Goal: Transaction & Acquisition: Purchase product/service

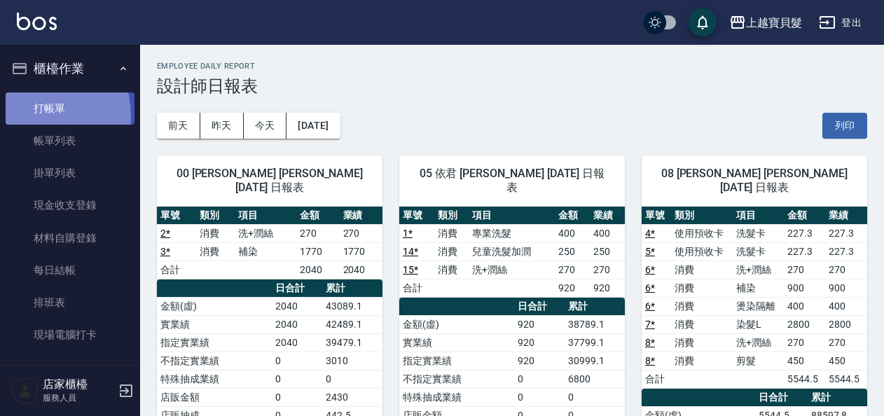
click at [27, 116] on link "打帳單" at bounding box center [70, 108] width 129 height 32
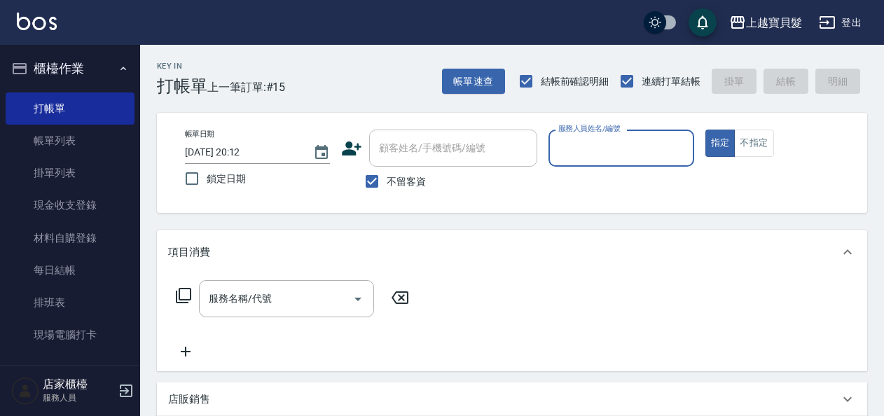
click at [599, 147] on input "服務人員姓名/編號" at bounding box center [621, 148] width 132 height 25
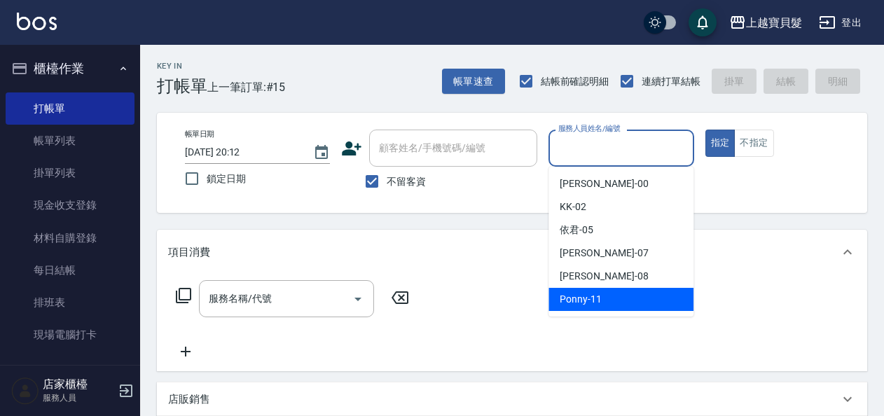
click at [596, 299] on span "Ponny -11" at bounding box center [581, 299] width 42 height 15
type input "Ponny-11"
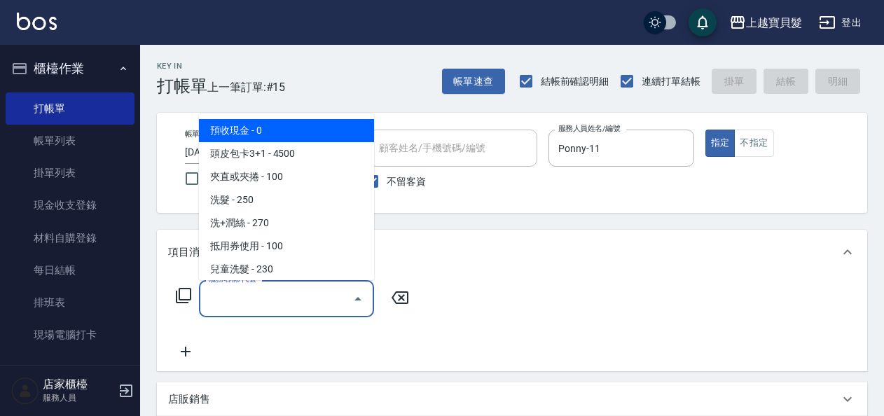
click at [232, 307] on input "服務名稱/代號" at bounding box center [276, 299] width 142 height 25
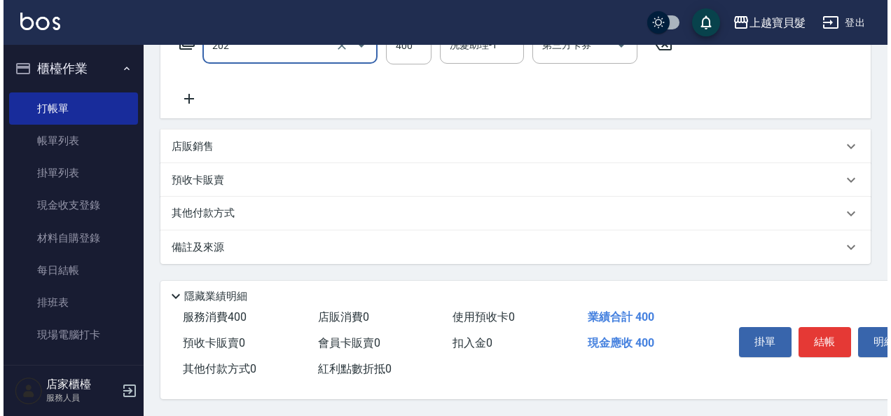
scroll to position [259, 0]
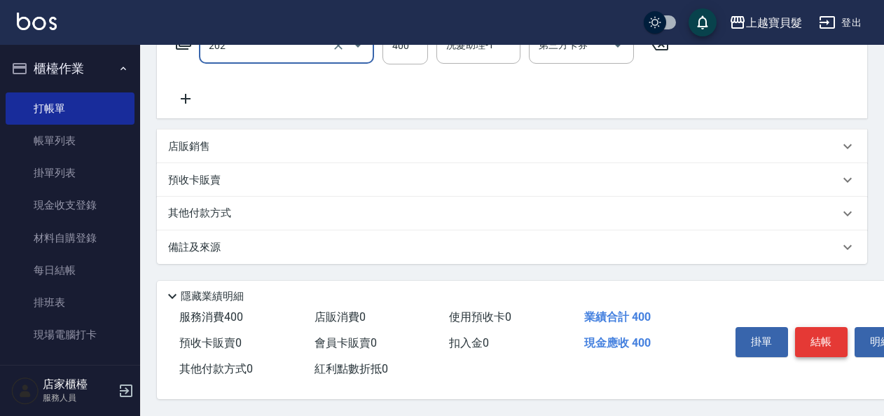
type input "剪髮(202)"
click at [817, 339] on button "結帳" at bounding box center [821, 341] width 53 height 29
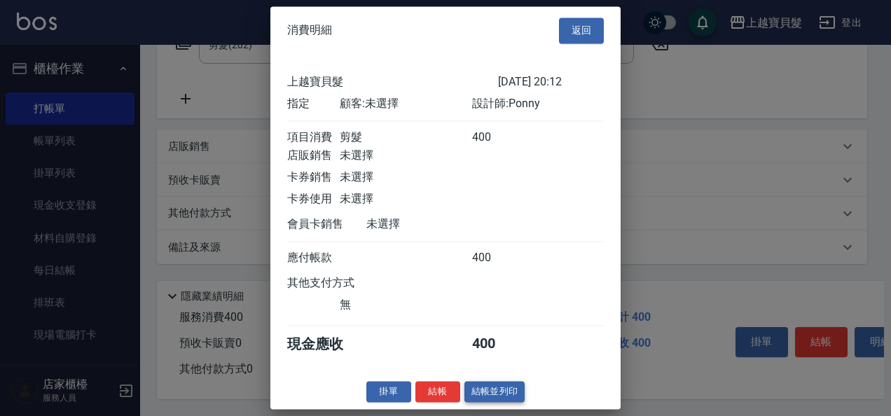
scroll to position [4, 0]
click at [498, 394] on button "結帳並列印" at bounding box center [494, 392] width 61 height 22
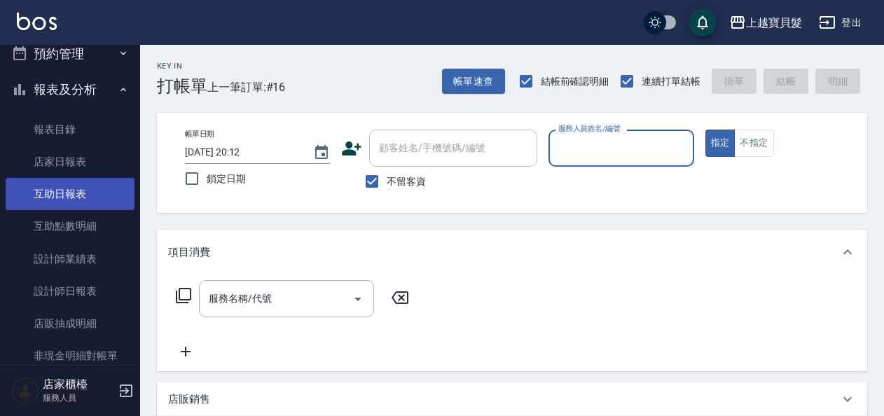
scroll to position [420, 0]
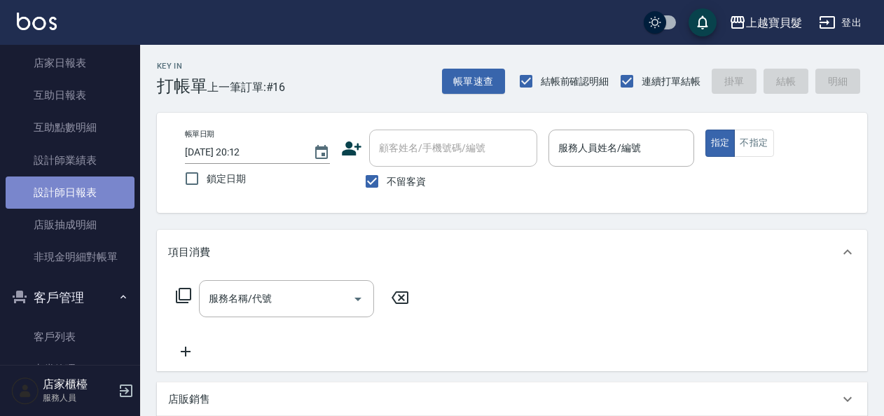
click at [84, 187] on link "設計師日報表" at bounding box center [70, 193] width 129 height 32
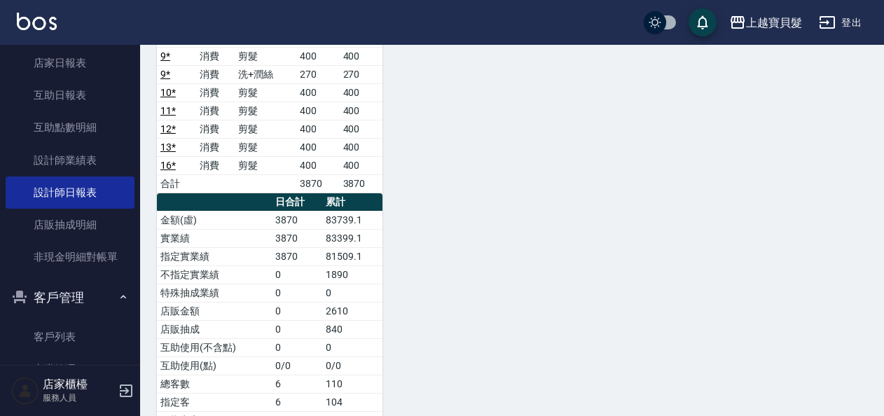
scroll to position [569, 0]
